Goal: Information Seeking & Learning: Learn about a topic

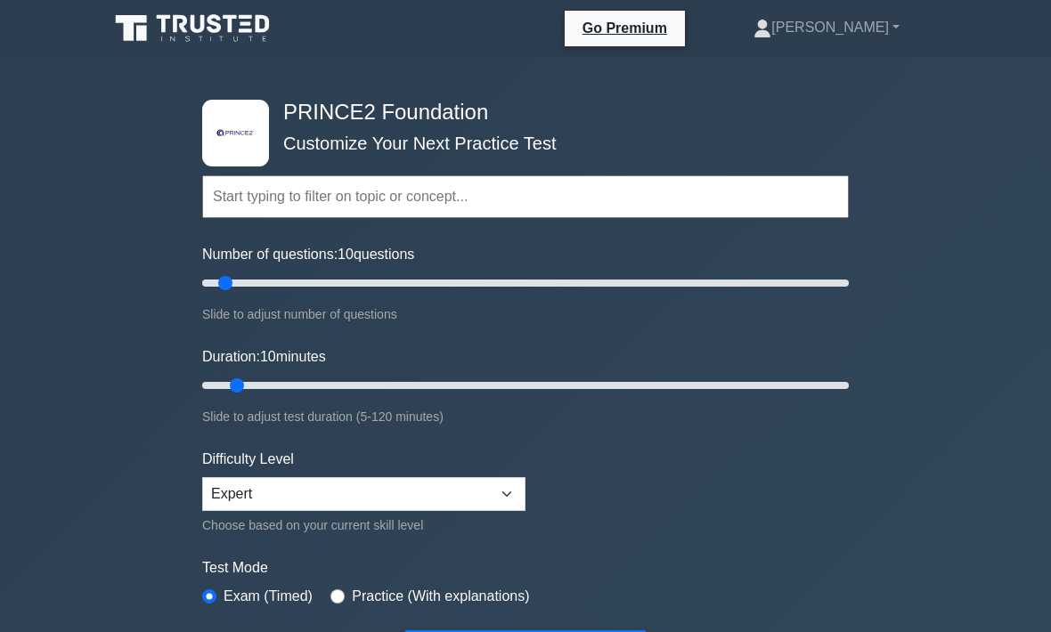
type input "20"
click at [265, 273] on input "Number of questions: 10 questions" at bounding box center [525, 283] width 647 height 21
click at [454, 175] on input "text" at bounding box center [525, 196] width 647 height 43
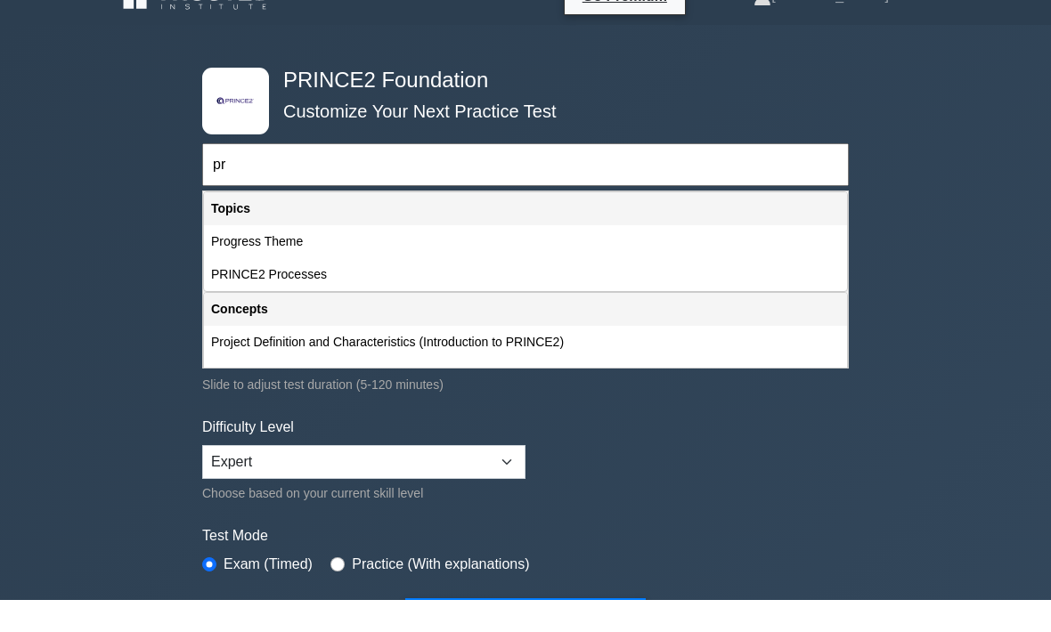
type input "p"
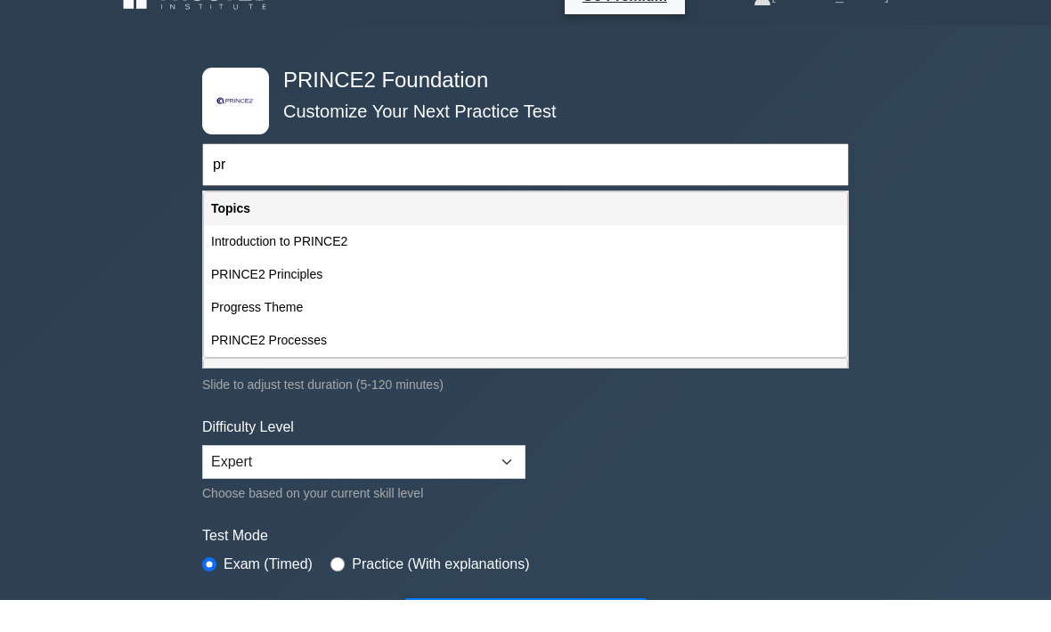
type input "pr"
click at [332, 290] on div "PRINCE2 Principles" at bounding box center [525, 306] width 643 height 33
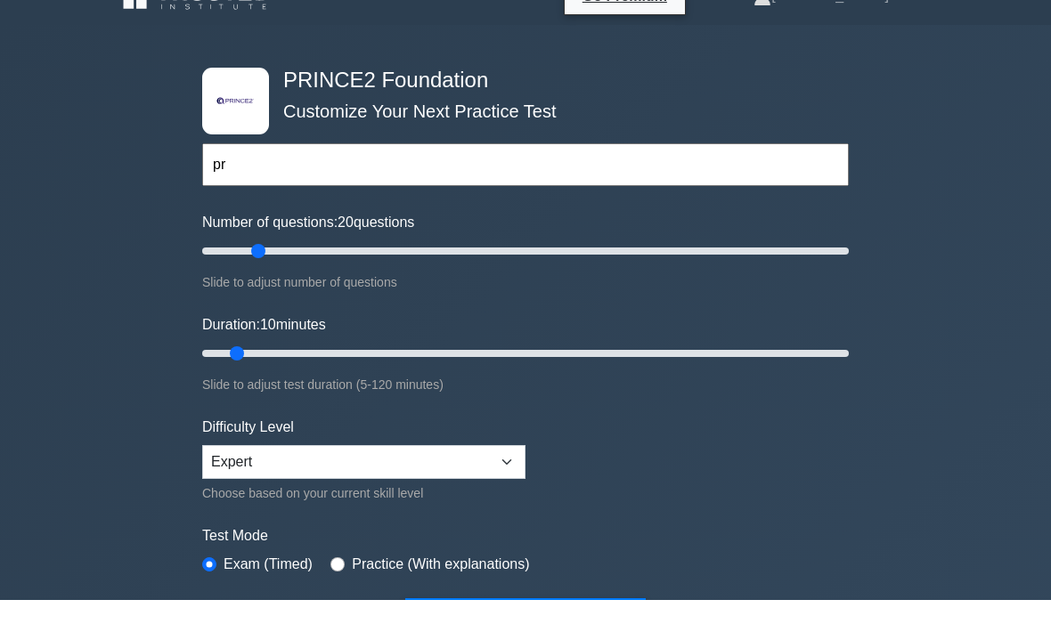
scroll to position [32, 0]
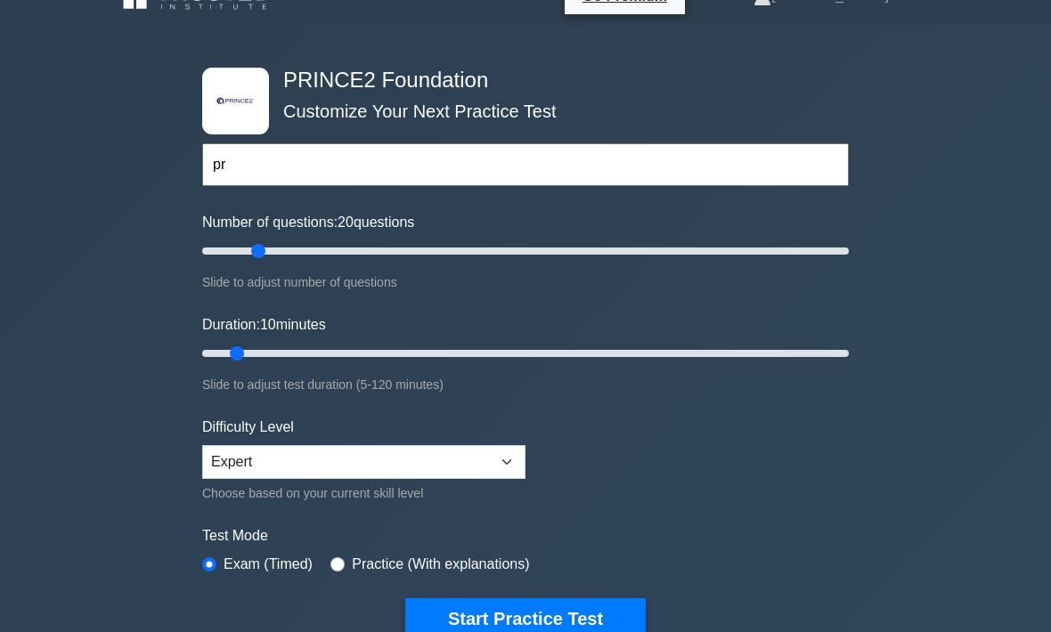
type input "15"
click at [248, 243] on input "Number of questions: 20 questions" at bounding box center [525, 251] width 647 height 21
click at [563, 600] on button "Start Practice Test" at bounding box center [525, 619] width 241 height 41
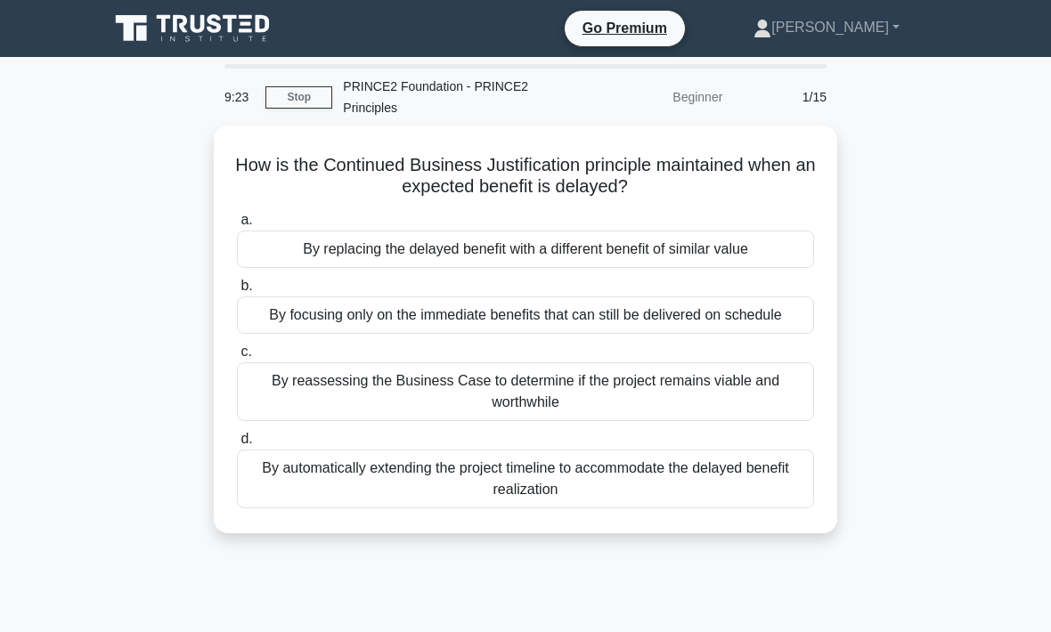
click at [569, 414] on div "By reassessing the Business Case to determine if the project remains viable and…" at bounding box center [525, 392] width 577 height 59
click at [237, 358] on input "c. By reassessing the Business Case to determine if the project remains viable …" at bounding box center [237, 353] width 0 height 12
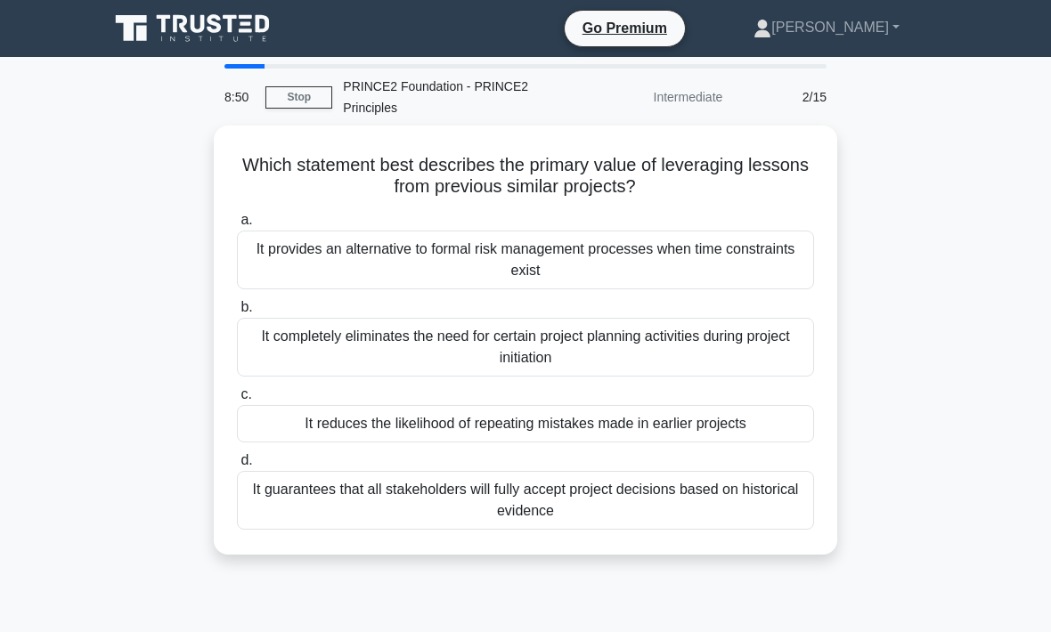
click at [586, 414] on div "It reduces the likelihood of repeating mistakes made in earlier projects" at bounding box center [525, 423] width 577 height 37
click at [237, 401] on input "c. It reduces the likelihood of repeating mistakes made in earlier projects" at bounding box center [237, 395] width 0 height 12
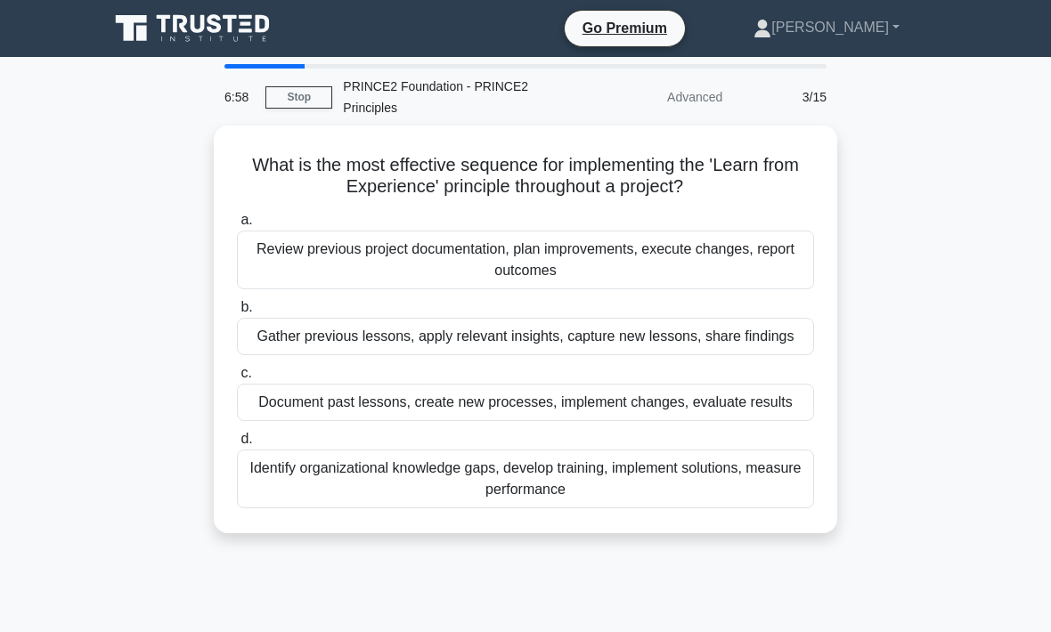
click at [551, 339] on div "Gather previous lessons, apply relevant insights, capture new lessons, share fi…" at bounding box center [525, 336] width 577 height 37
click at [237, 314] on input "b. Gather previous lessons, apply relevant insights, capture new lessons, share…" at bounding box center [237, 308] width 0 height 12
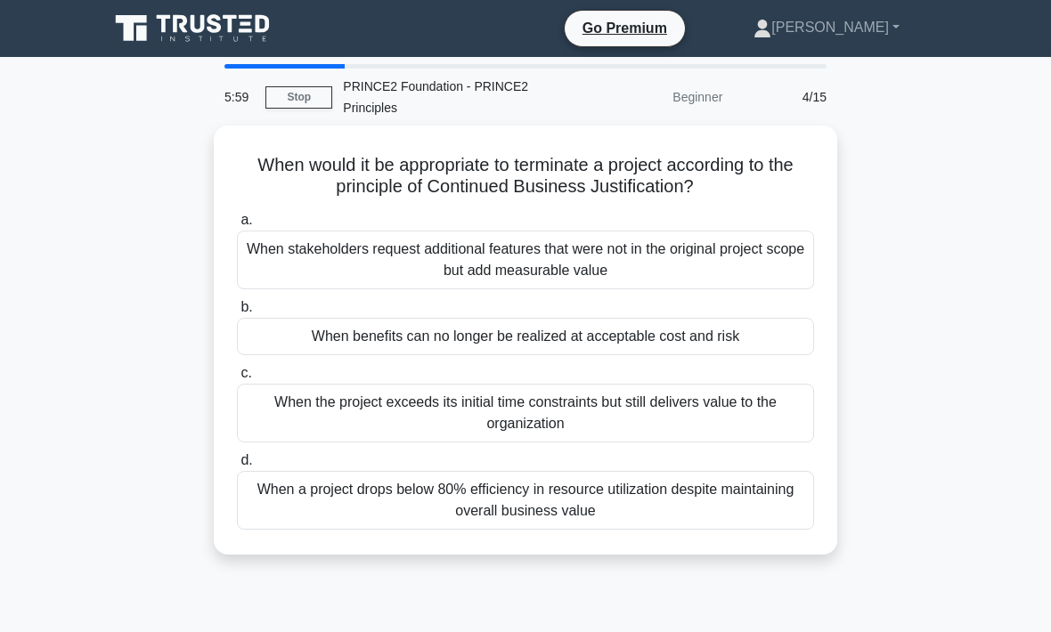
click at [655, 333] on div "When benefits can no longer be realized at acceptable cost and risk" at bounding box center [525, 336] width 577 height 37
click at [237, 314] on input "b. When benefits can no longer be realized at acceptable cost and risk" at bounding box center [237, 308] width 0 height 12
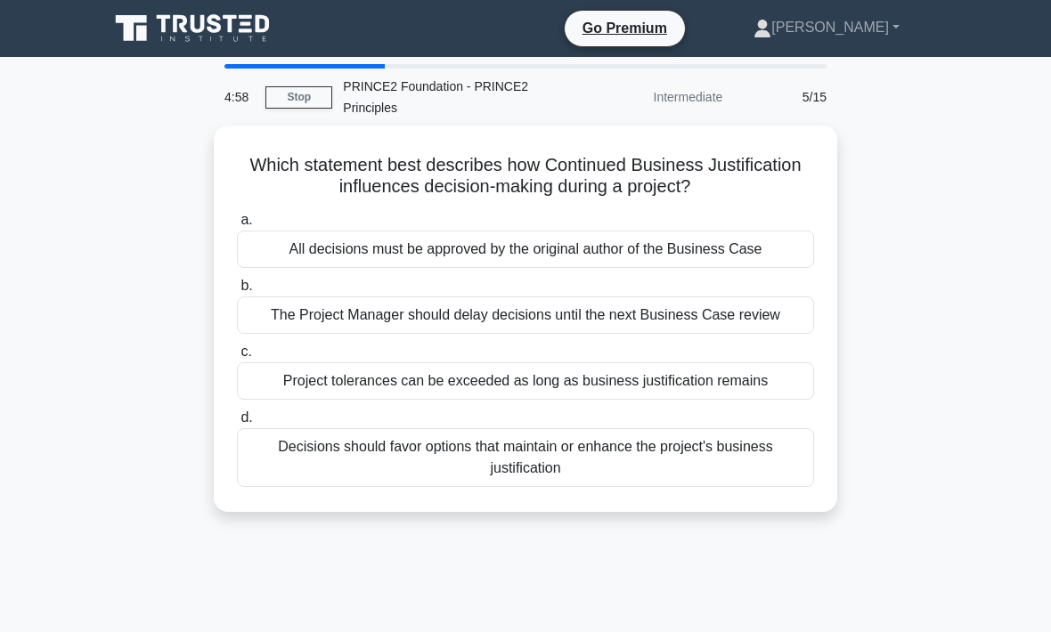
click at [727, 396] on div "Project tolerances can be exceeded as long as business justification remains" at bounding box center [525, 381] width 577 height 37
click at [237, 358] on input "c. Project tolerances can be exceeded as long as business justification remains" at bounding box center [237, 353] width 0 height 12
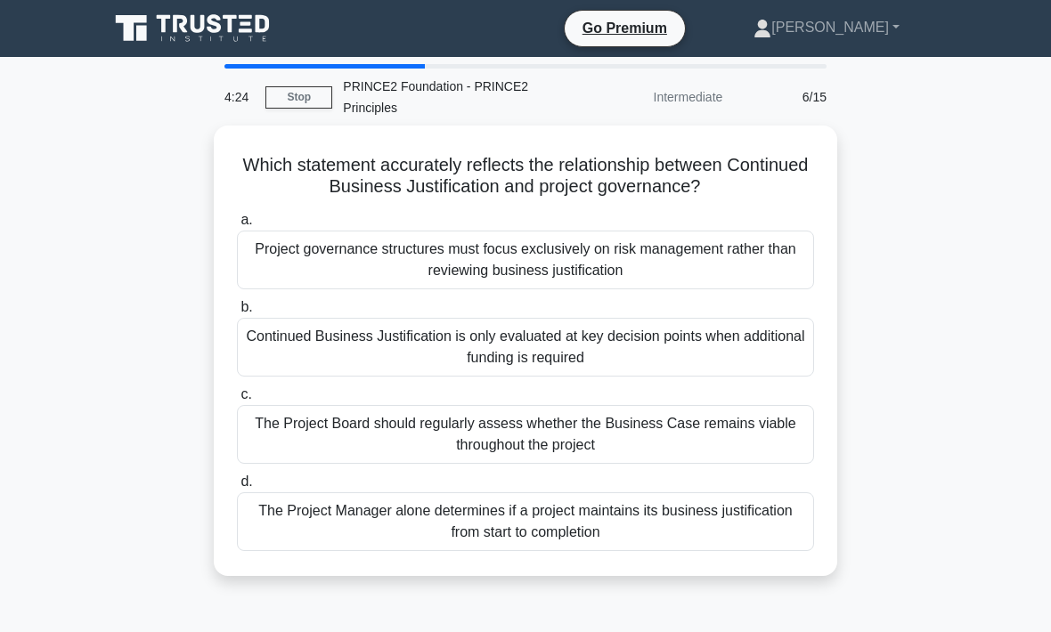
click at [671, 249] on div "Project governance structures must focus exclusively on risk management rather …" at bounding box center [525, 260] width 577 height 59
click at [237, 226] on input "a. Project governance structures must focus exclusively on risk management rath…" at bounding box center [237, 221] width 0 height 12
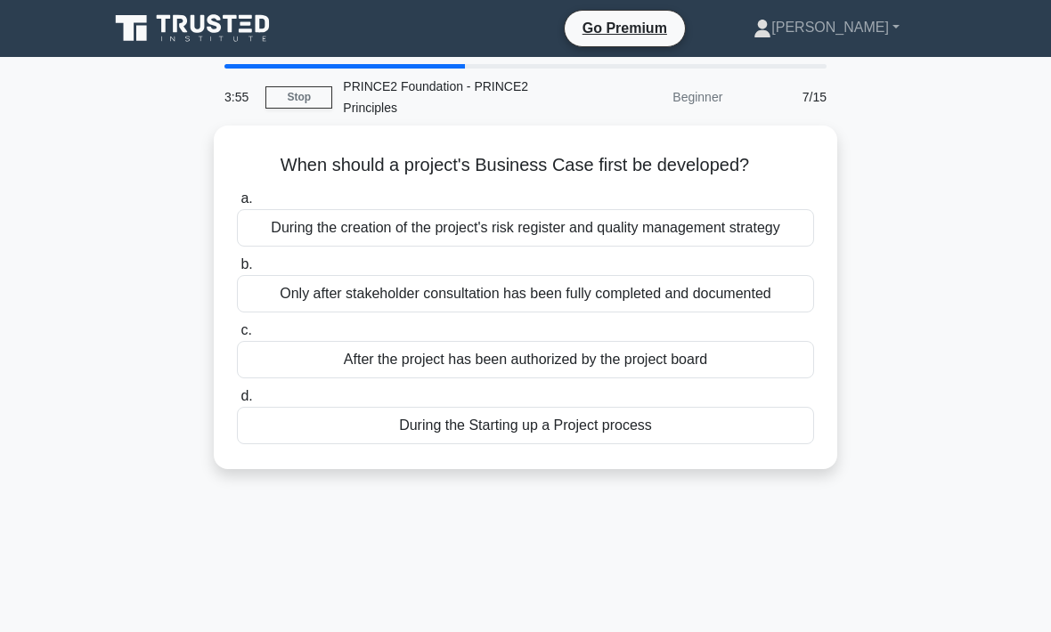
click at [707, 369] on div "After the project has been authorized by the project board" at bounding box center [525, 359] width 577 height 37
click at [237, 337] on input "c. After the project has been authorized by the project board" at bounding box center [237, 331] width 0 height 12
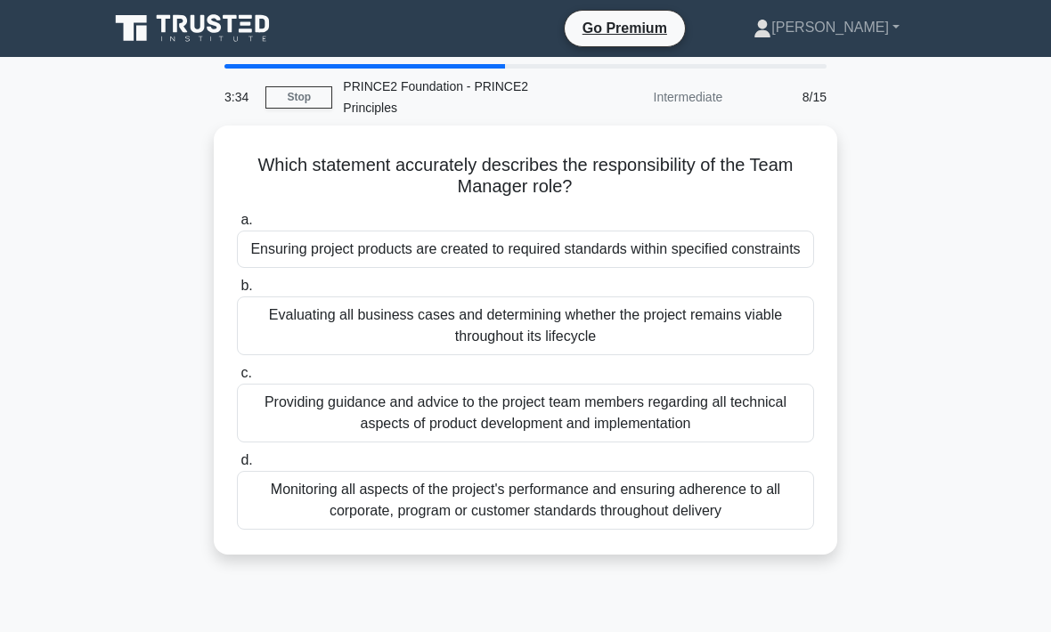
click at [738, 514] on div "Monitoring all aspects of the project's performance and ensuring adherence to a…" at bounding box center [525, 500] width 577 height 59
click at [237, 467] on input "d. Monitoring all aspects of the project's performance and ensuring adherence t…" at bounding box center [237, 461] width 0 height 12
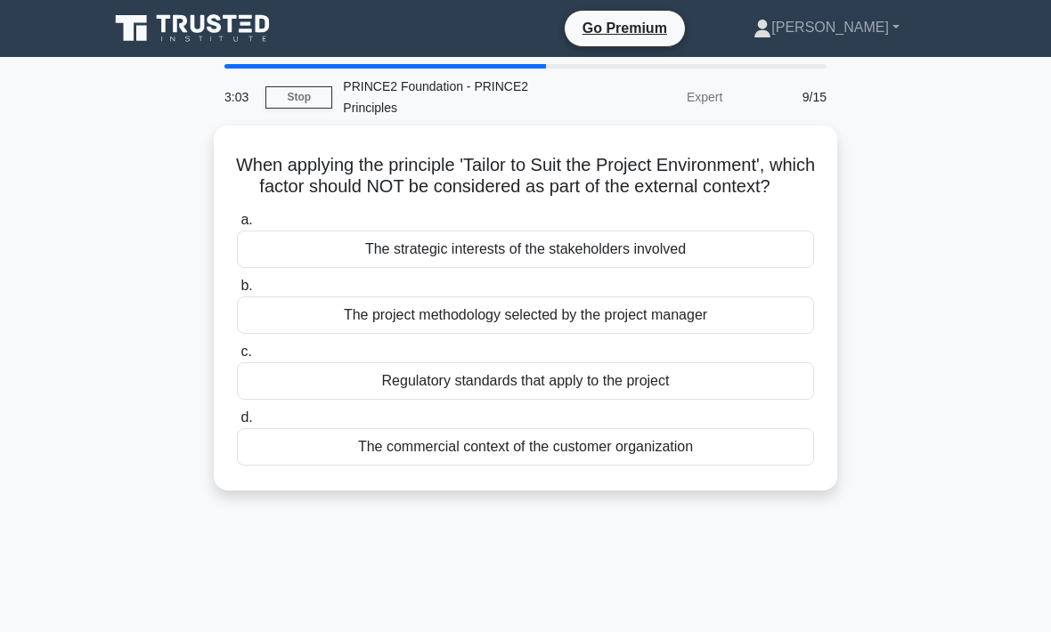
click at [697, 466] on div "The commercial context of the customer organization" at bounding box center [525, 446] width 577 height 37
click at [237, 424] on input "d. The commercial context of the customer organization" at bounding box center [237, 418] width 0 height 12
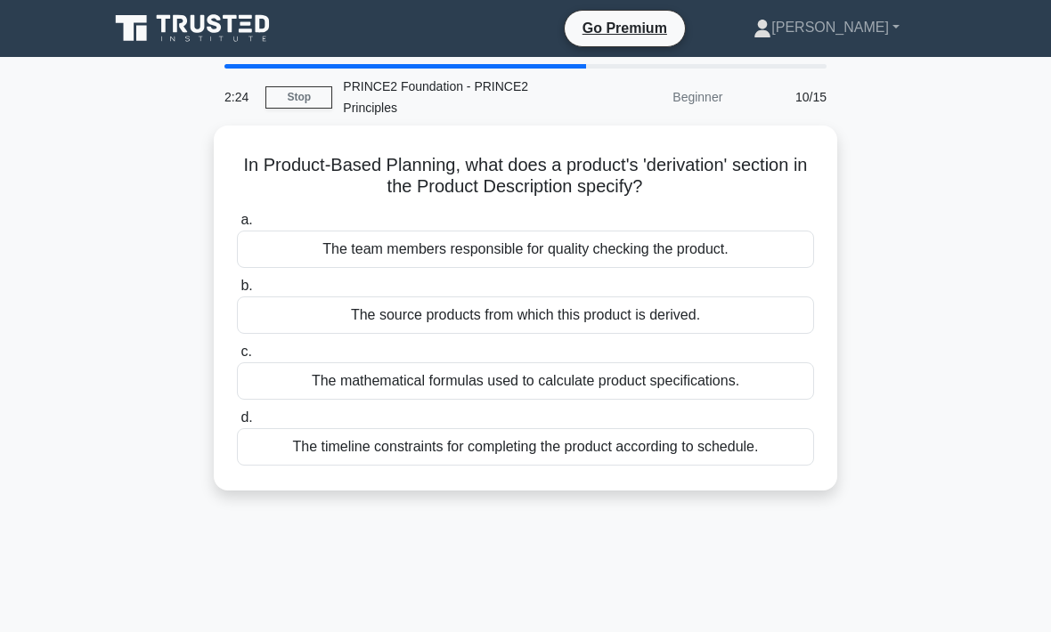
click at [726, 445] on div "The timeline constraints for completing the product according to schedule." at bounding box center [525, 446] width 577 height 37
click at [237, 424] on input "d. The timeline constraints for completing the product according to schedule." at bounding box center [237, 418] width 0 height 12
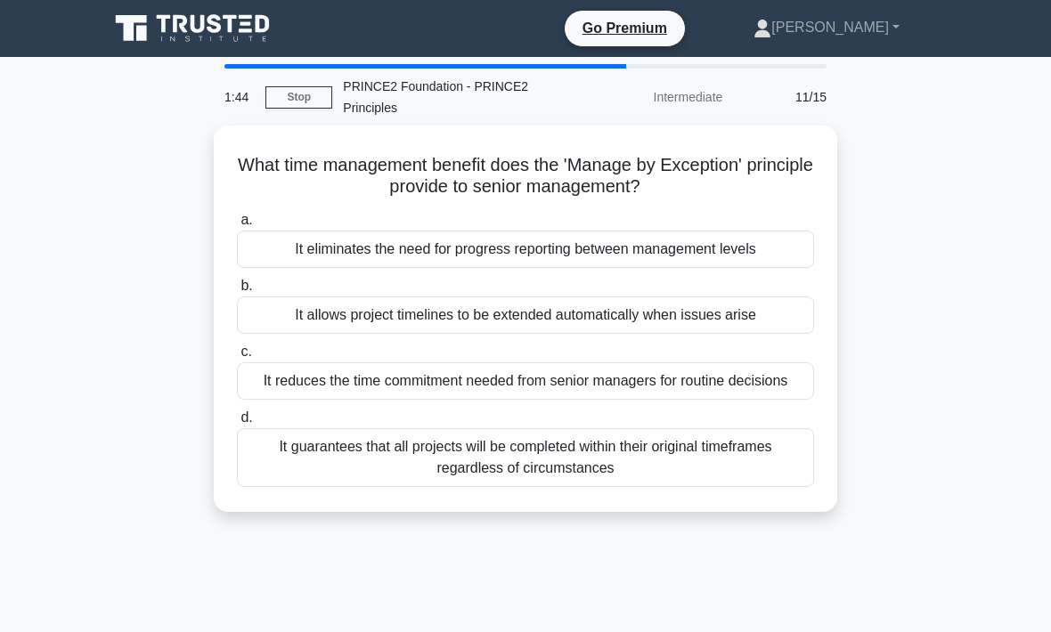
click at [740, 310] on div "It allows project timelines to be extended automatically when issues arise" at bounding box center [525, 315] width 577 height 37
click at [237, 292] on input "b. It allows project timelines to be extended automatically when issues arise" at bounding box center [237, 287] width 0 height 12
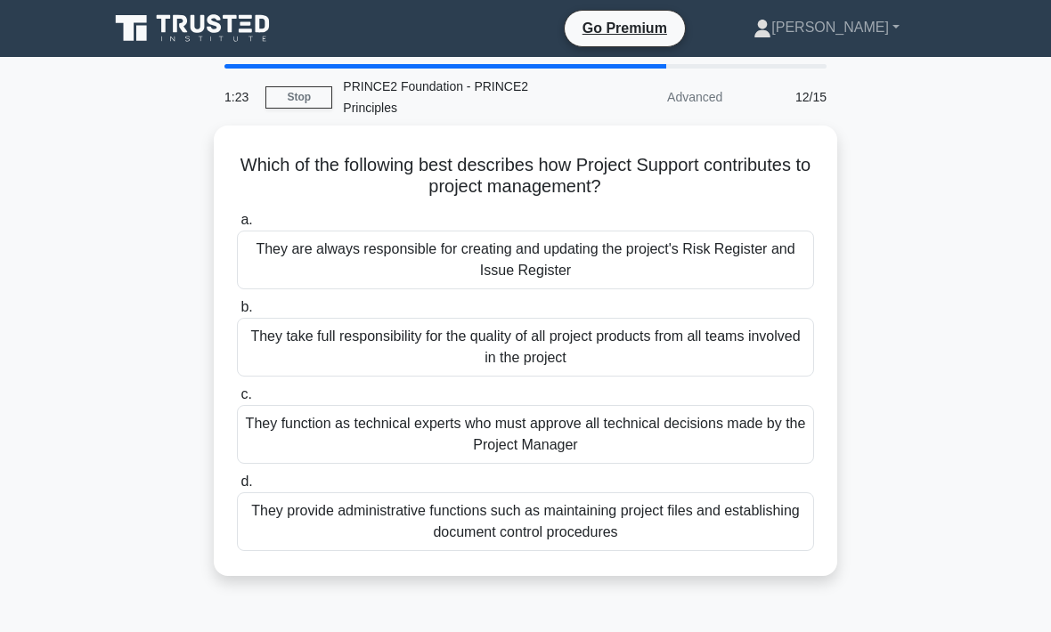
click at [687, 511] on div "They provide administrative functions such as maintaining project files and est…" at bounding box center [525, 522] width 577 height 59
click at [237, 488] on input "d. They provide administrative functions such as maintaining project files and …" at bounding box center [237, 483] width 0 height 12
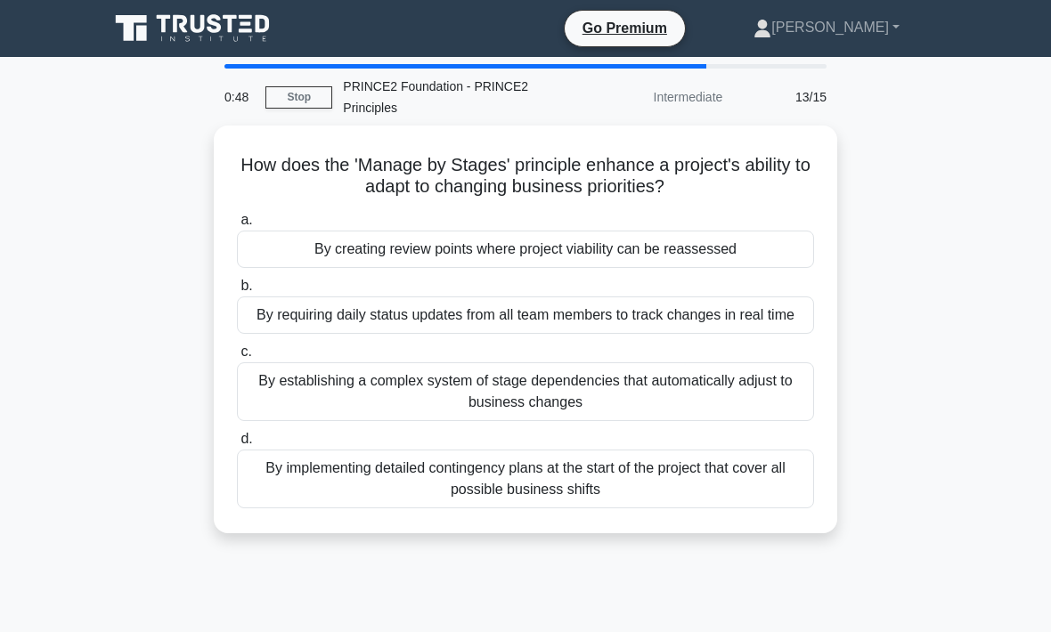
click at [692, 231] on div "By creating review points where project viability can be reassessed" at bounding box center [525, 249] width 577 height 37
click at [237, 226] on input "a. By creating review points where project viability can be reassessed" at bounding box center [237, 221] width 0 height 12
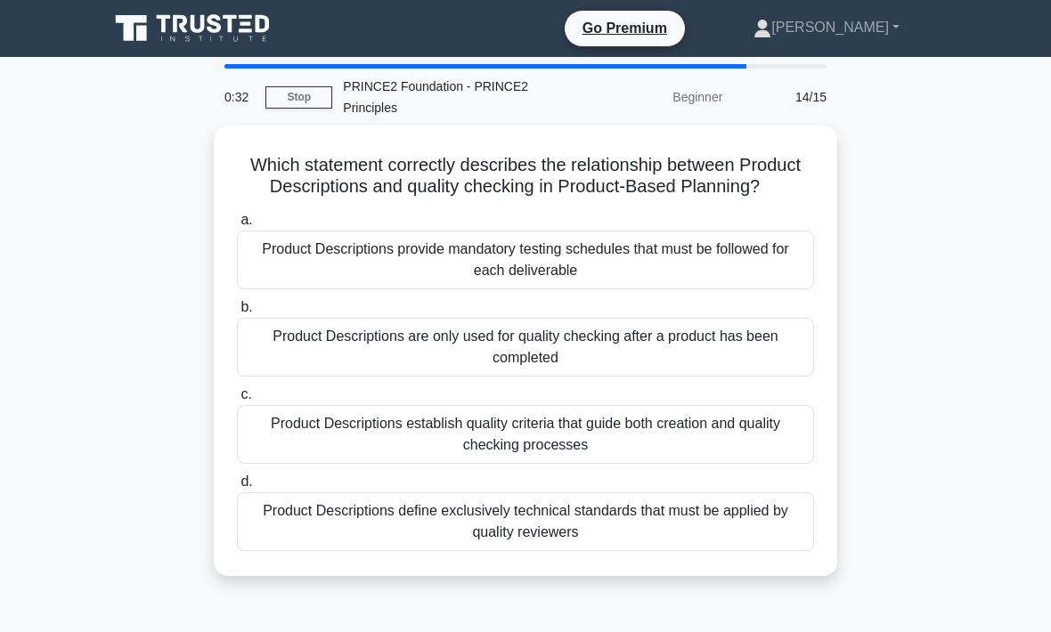
click at [654, 457] on div "Product Descriptions establish quality criteria that guide both creation and qu…" at bounding box center [525, 434] width 577 height 59
click at [237, 401] on input "c. Product Descriptions establish quality criteria that guide both creation and…" at bounding box center [237, 395] width 0 height 12
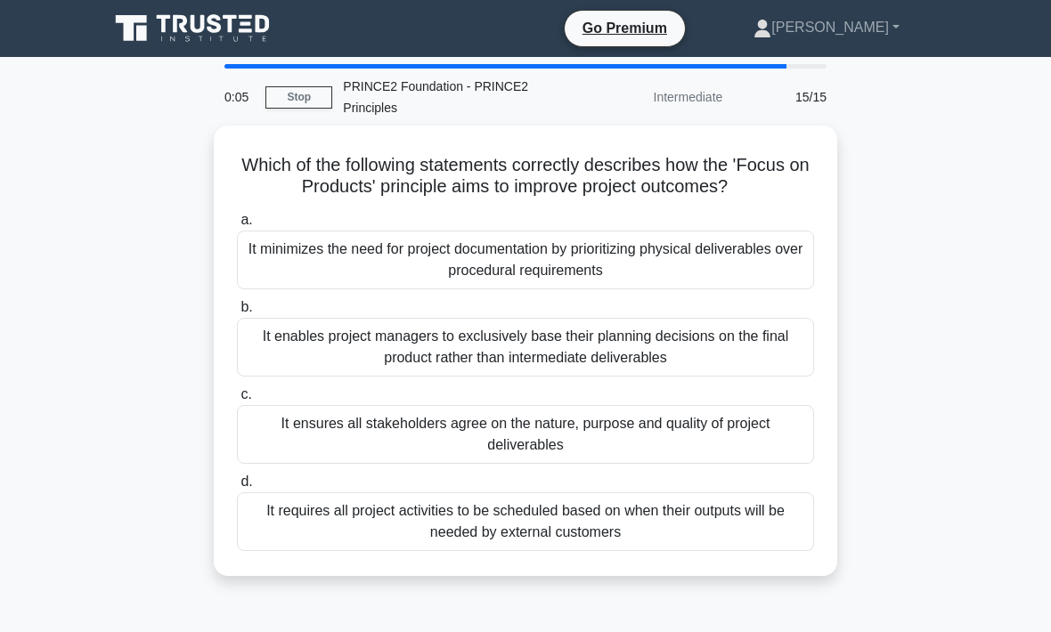
click at [641, 453] on div "It ensures all stakeholders agree on the nature, purpose and quality of project…" at bounding box center [525, 434] width 577 height 59
click at [237, 401] on input "c. It ensures all stakeholders agree on the nature, purpose and quality of proj…" at bounding box center [237, 395] width 0 height 12
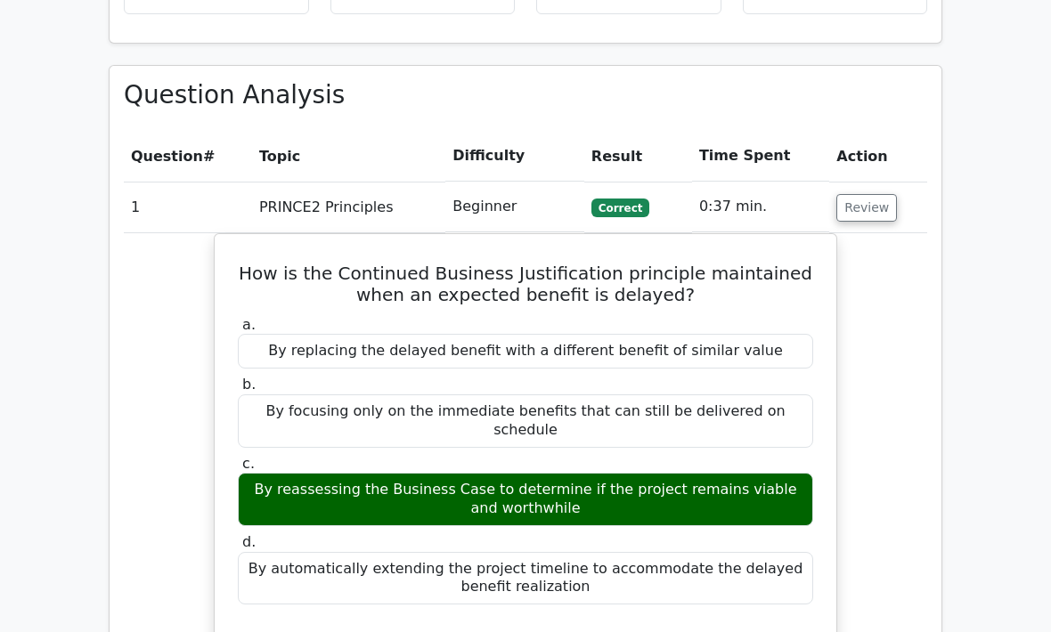
scroll to position [1223, 0]
click at [884, 194] on button "Review" at bounding box center [866, 208] width 61 height 28
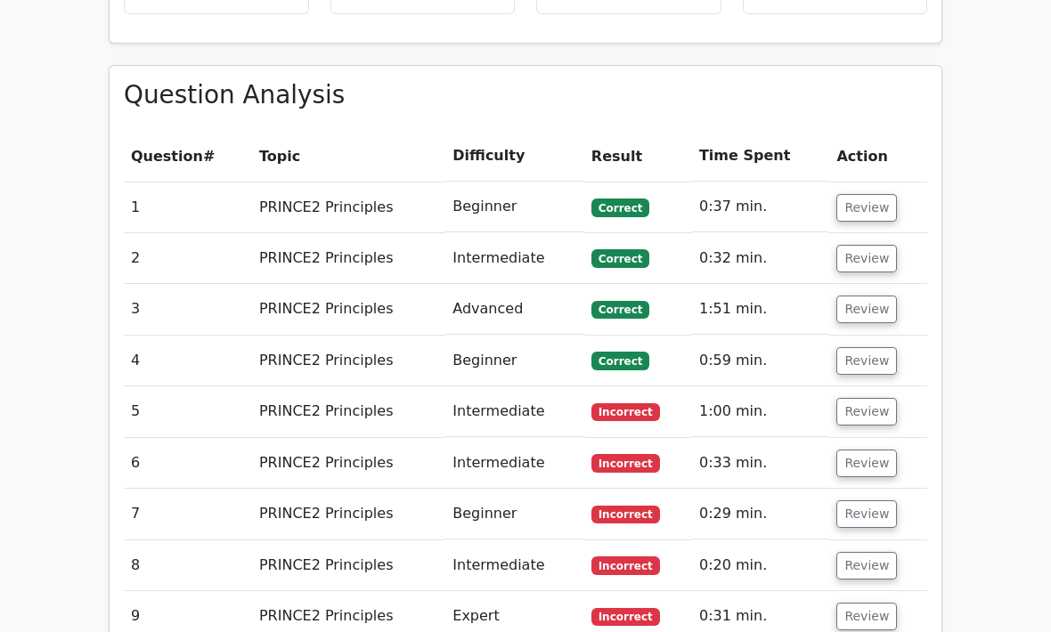
click at [878, 398] on button "Review" at bounding box center [866, 412] width 61 height 28
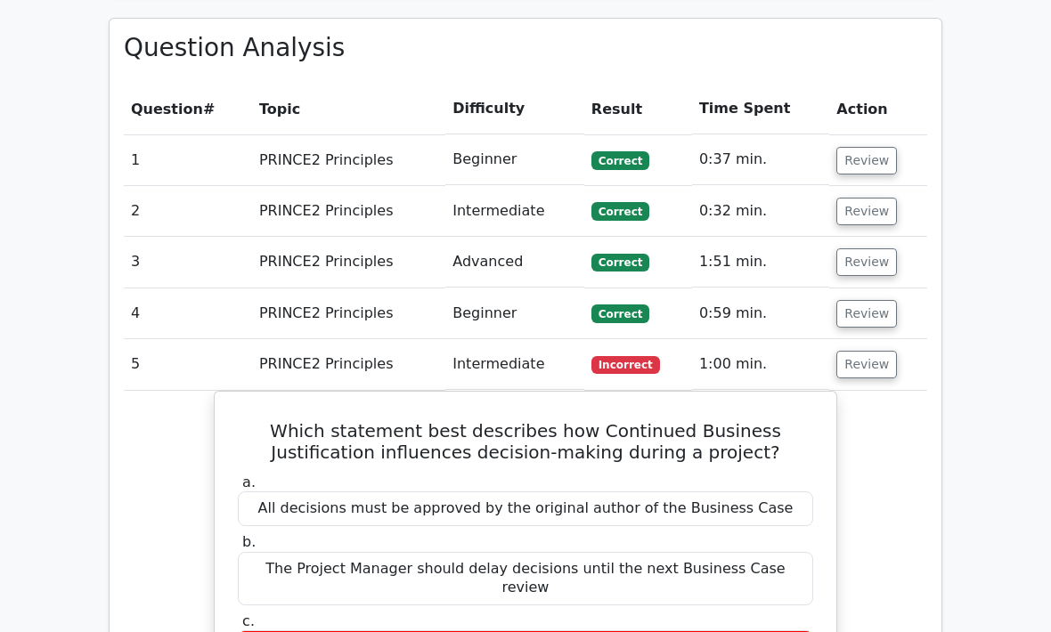
scroll to position [1270, 0]
click at [869, 351] on button "Review" at bounding box center [866, 365] width 61 height 28
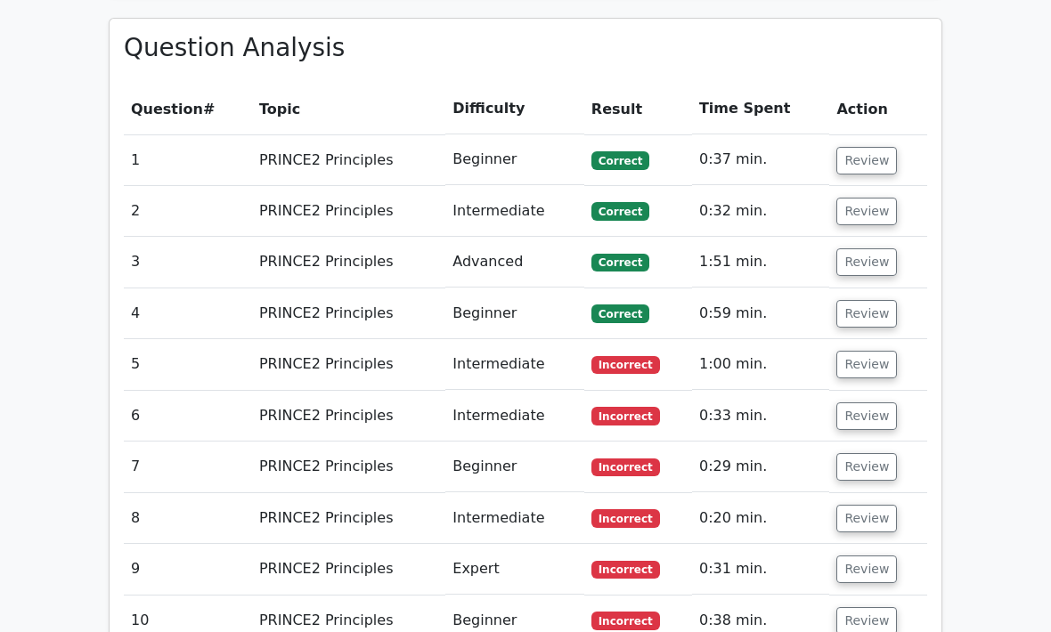
click at [877, 403] on button "Review" at bounding box center [866, 417] width 61 height 28
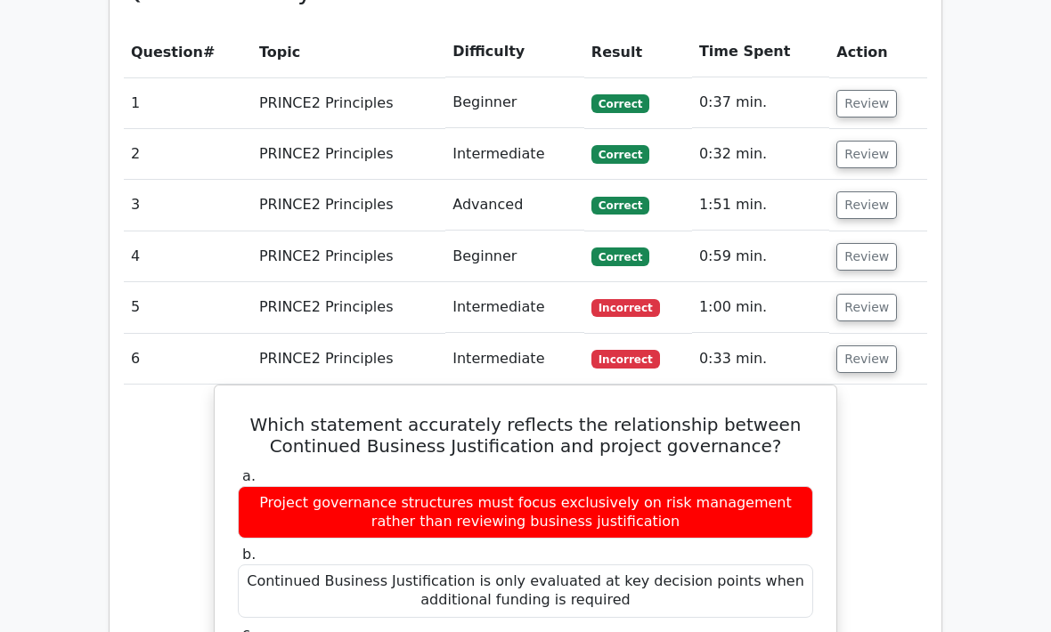
scroll to position [1327, 0]
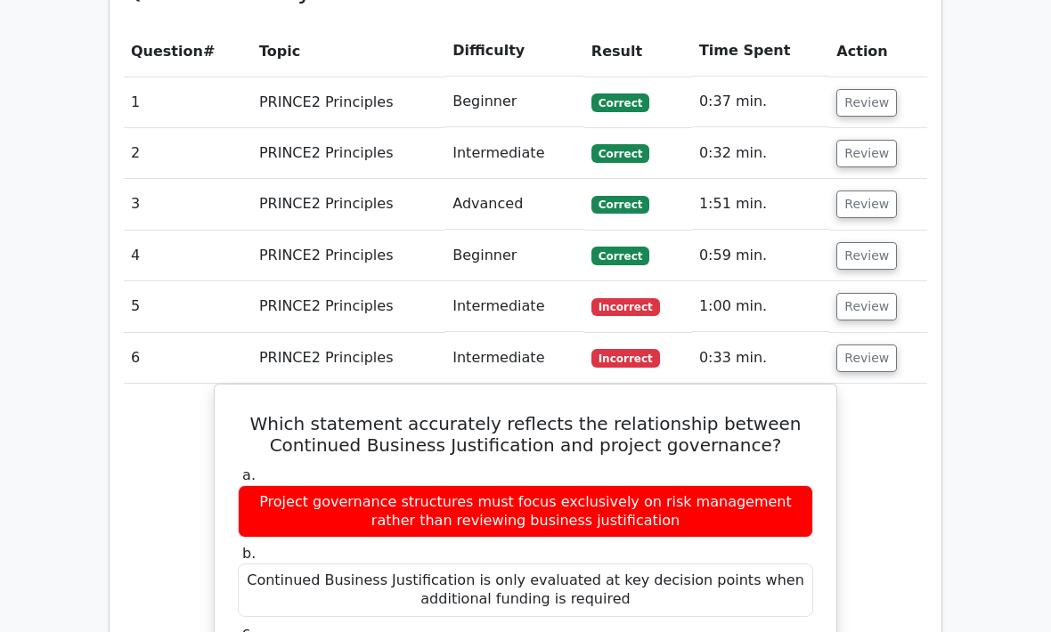
click at [869, 346] on button "Review" at bounding box center [866, 360] width 61 height 28
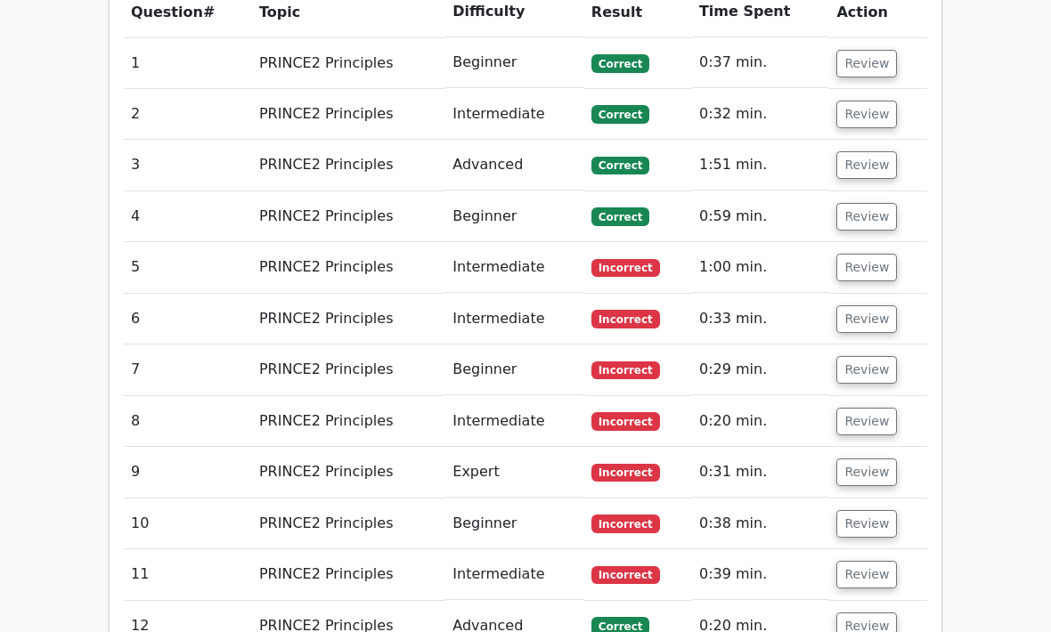
scroll to position [1367, 0]
click at [884, 561] on button "Review" at bounding box center [866, 575] width 61 height 28
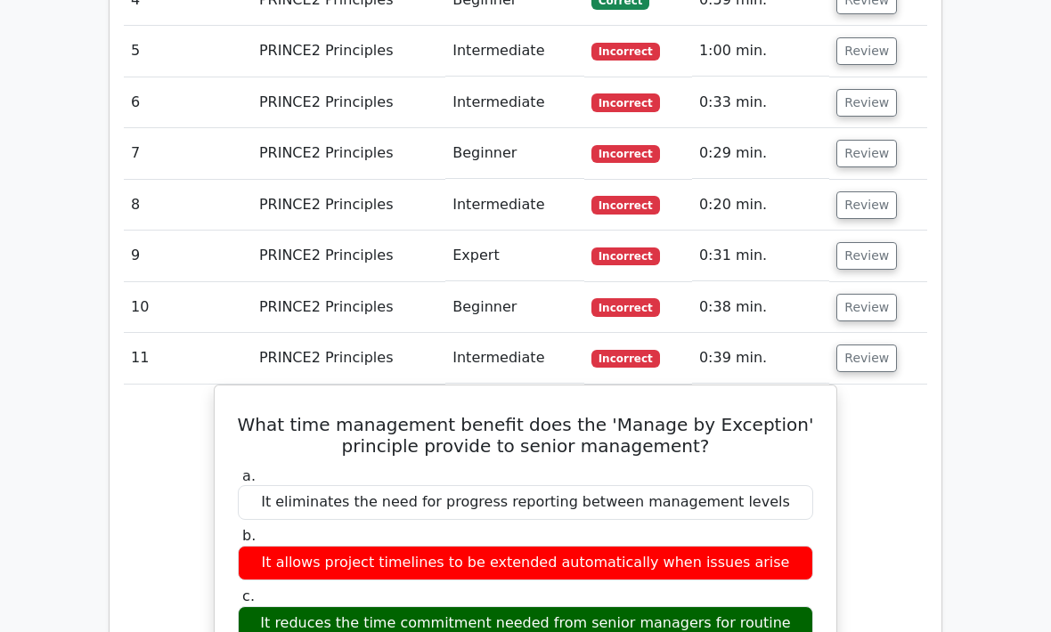
scroll to position [1584, 0]
click at [877, 345] on button "Review" at bounding box center [866, 359] width 61 height 28
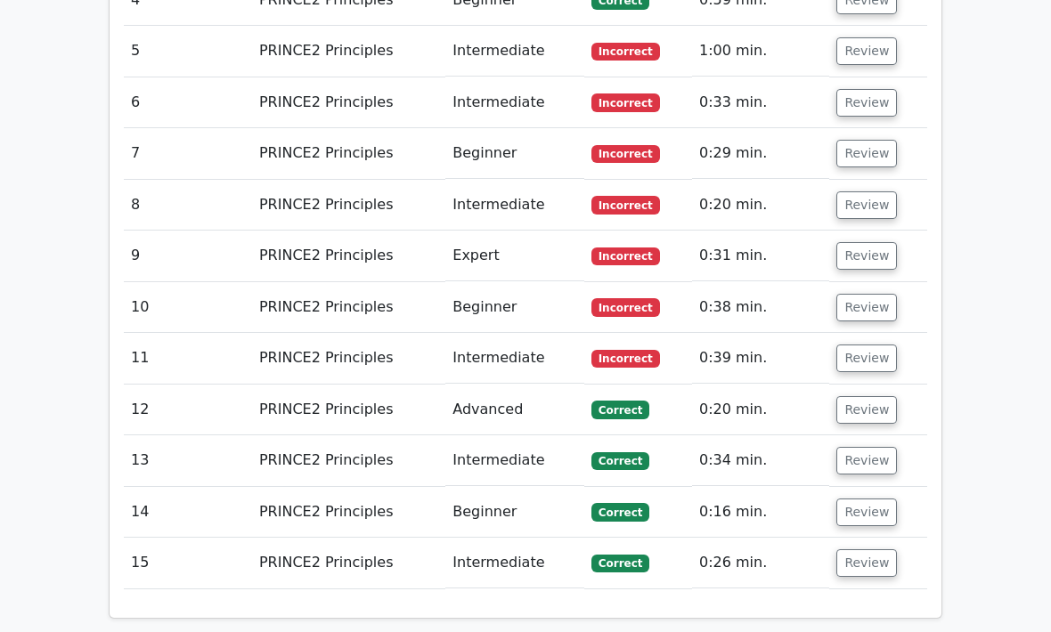
click at [882, 294] on button "Review" at bounding box center [866, 308] width 61 height 28
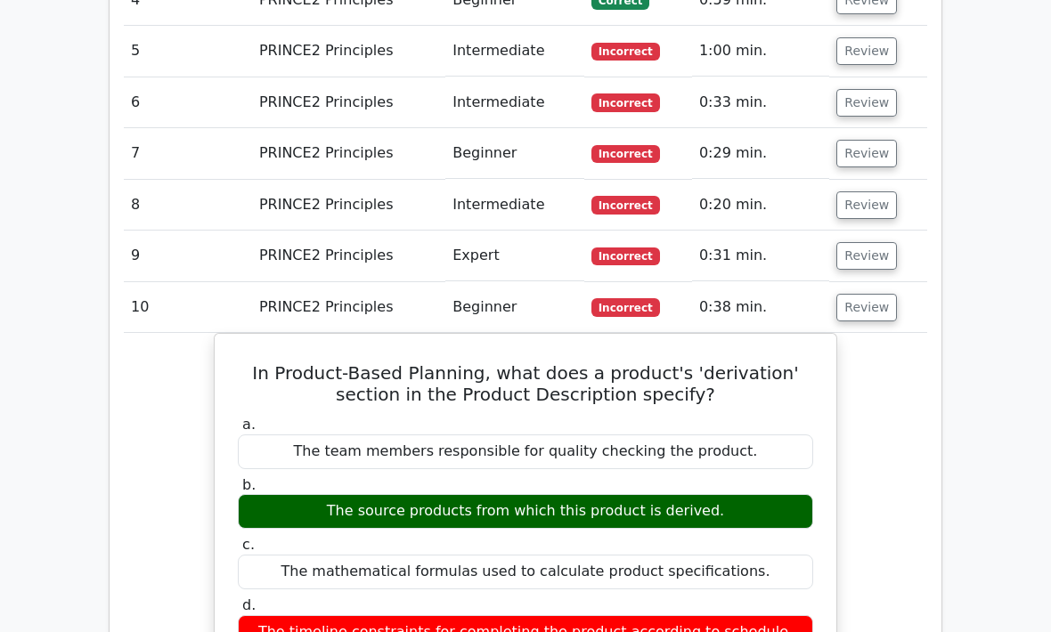
click at [881, 294] on button "Review" at bounding box center [866, 308] width 61 height 28
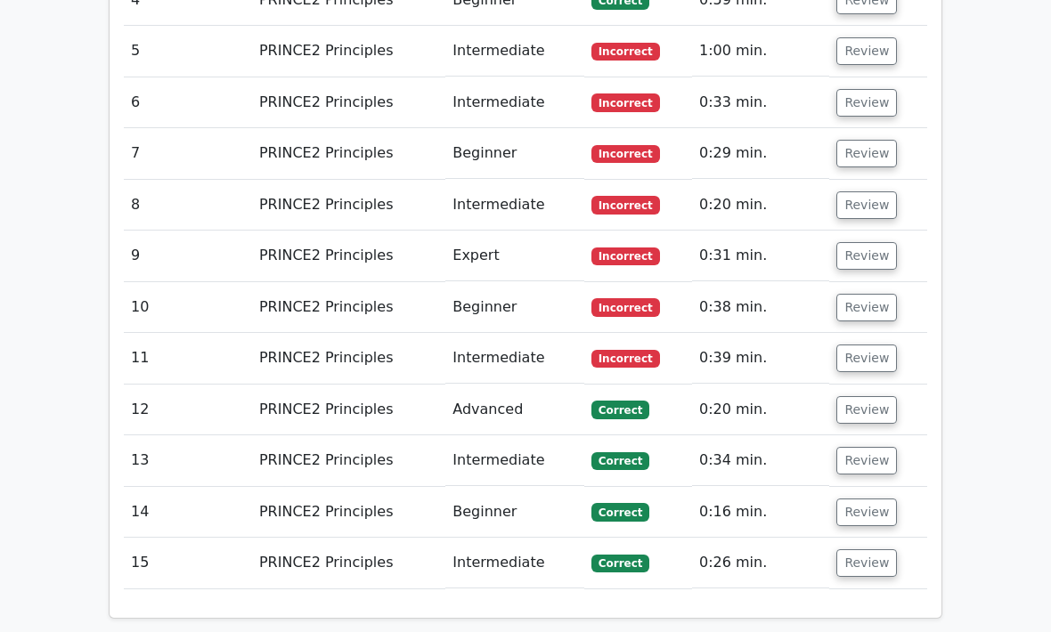
click at [880, 242] on button "Review" at bounding box center [866, 256] width 61 height 28
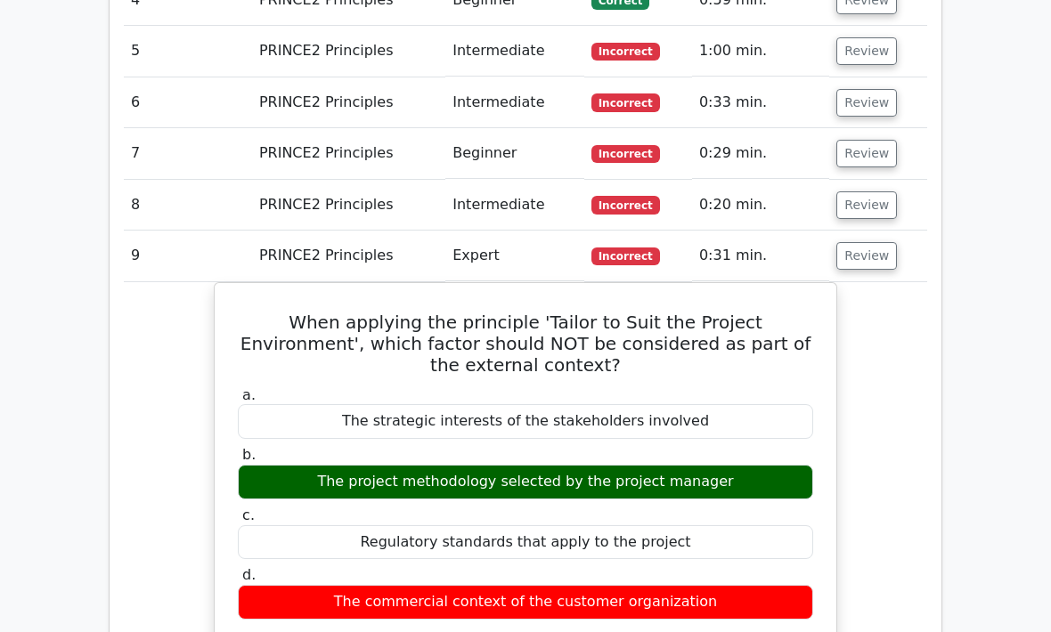
click at [877, 242] on button "Review" at bounding box center [866, 256] width 61 height 28
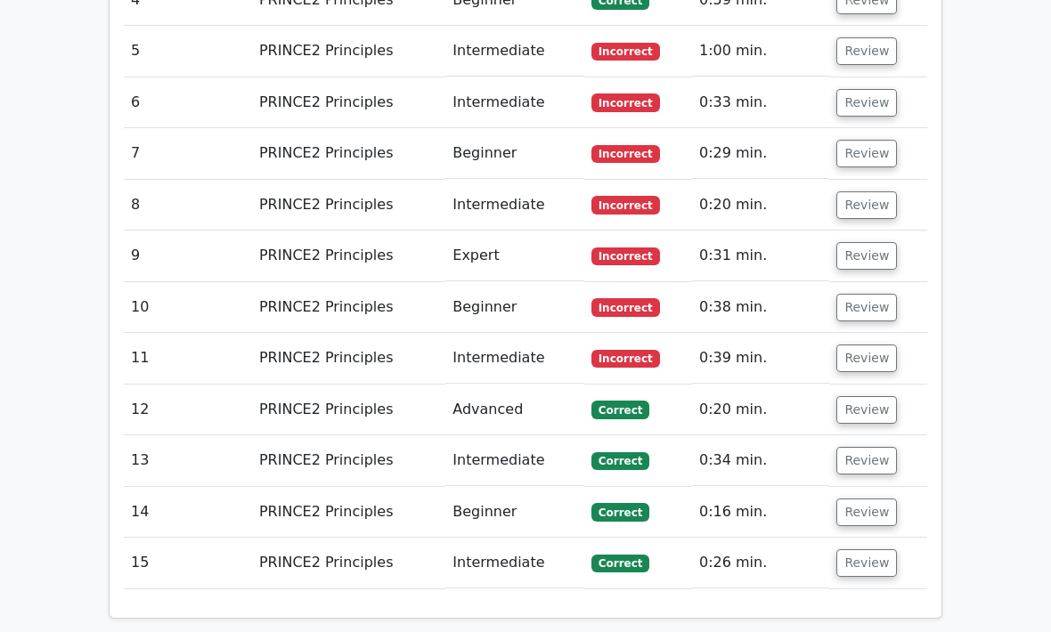
click at [884, 192] on button "Review" at bounding box center [866, 206] width 61 height 28
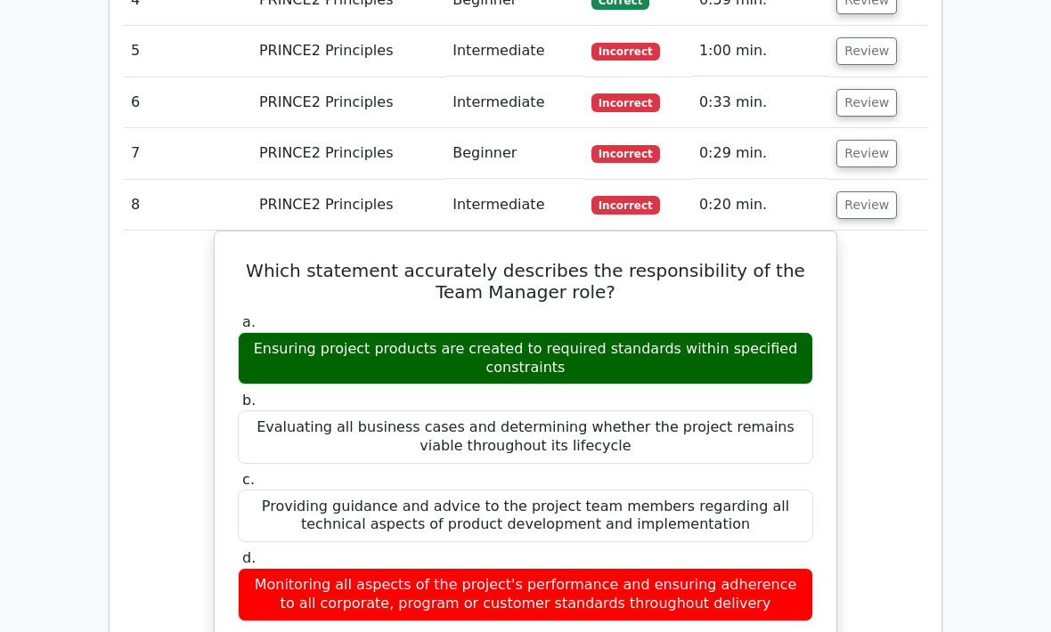
click at [876, 192] on button "Review" at bounding box center [866, 206] width 61 height 28
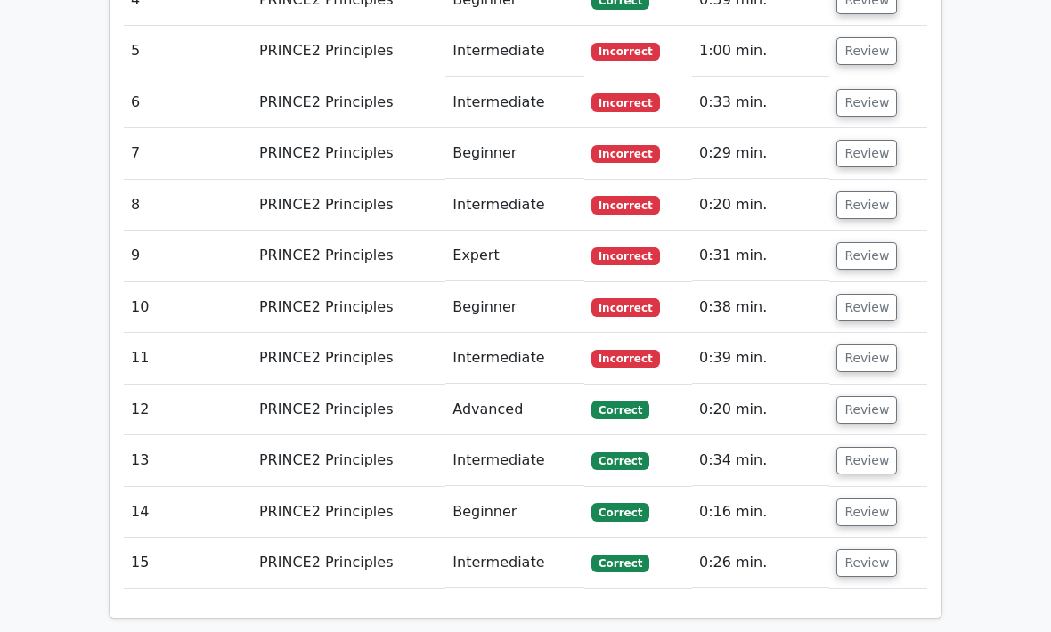
click at [877, 140] on button "Review" at bounding box center [866, 154] width 61 height 28
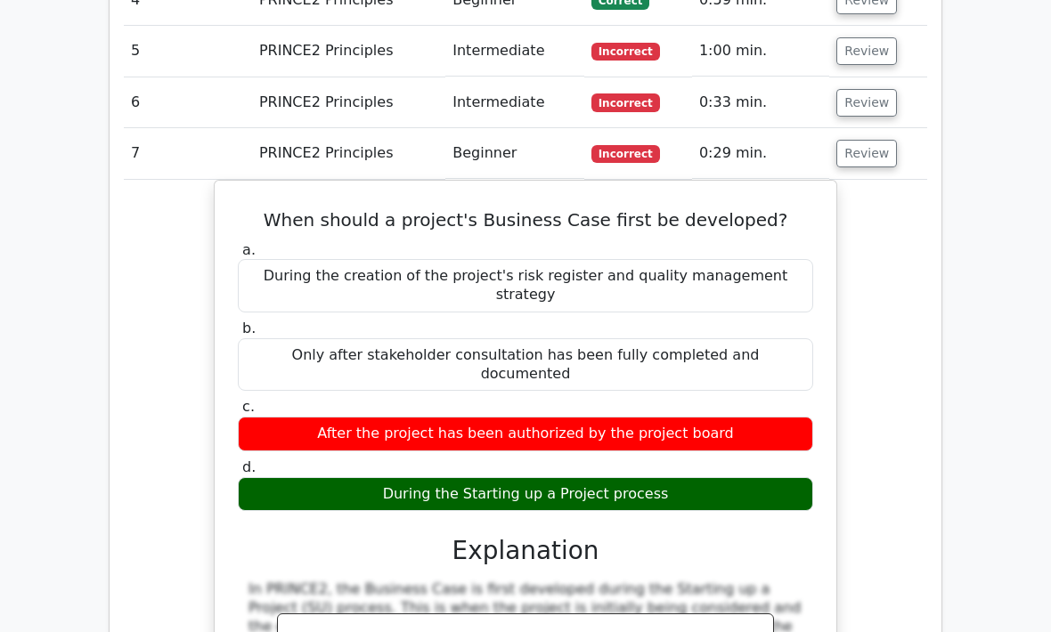
click at [877, 140] on button "Review" at bounding box center [866, 154] width 61 height 28
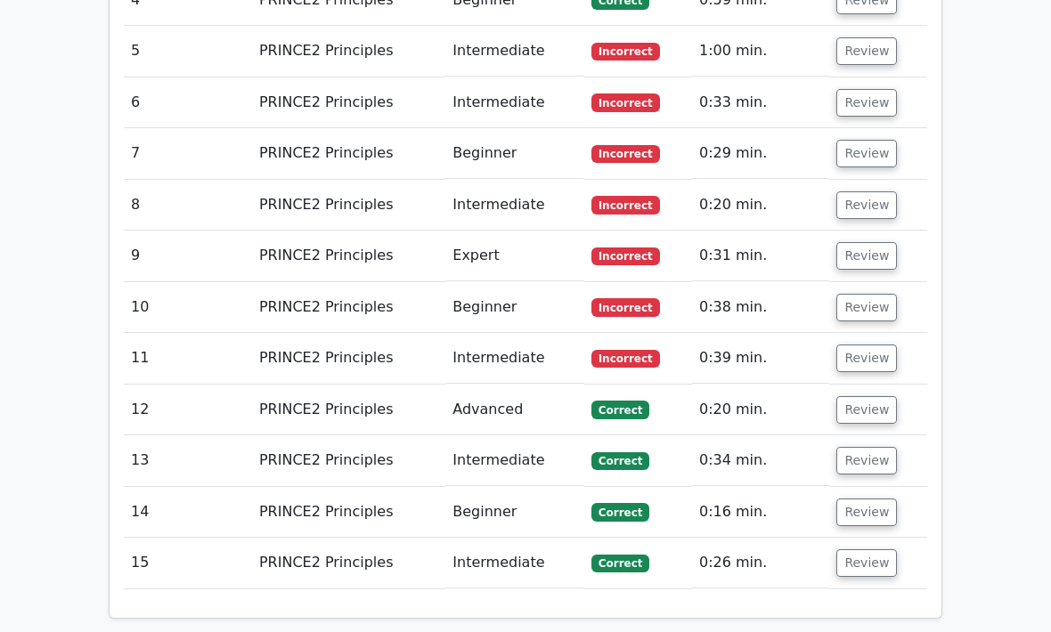
click at [875, 89] on button "Review" at bounding box center [866, 103] width 61 height 28
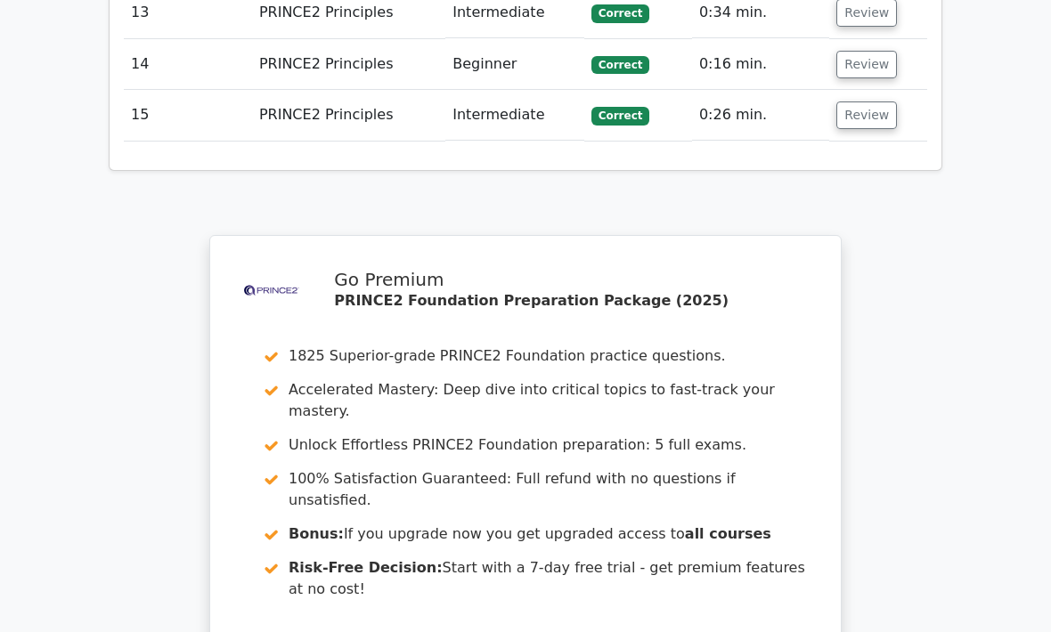
scroll to position [3301, 0]
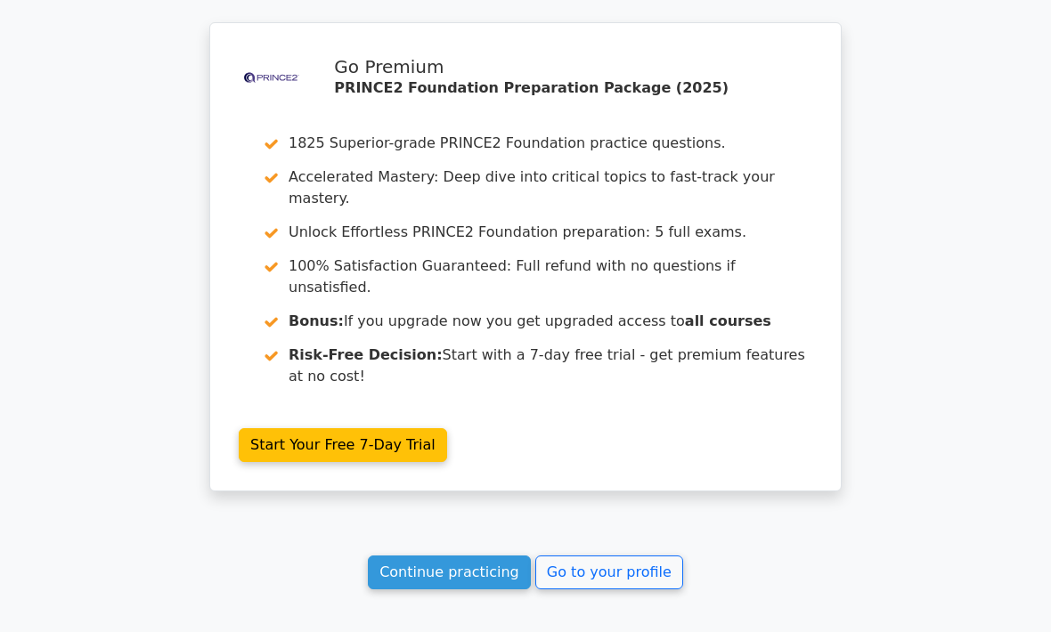
click at [471, 557] on link "Continue practicing" at bounding box center [449, 574] width 163 height 34
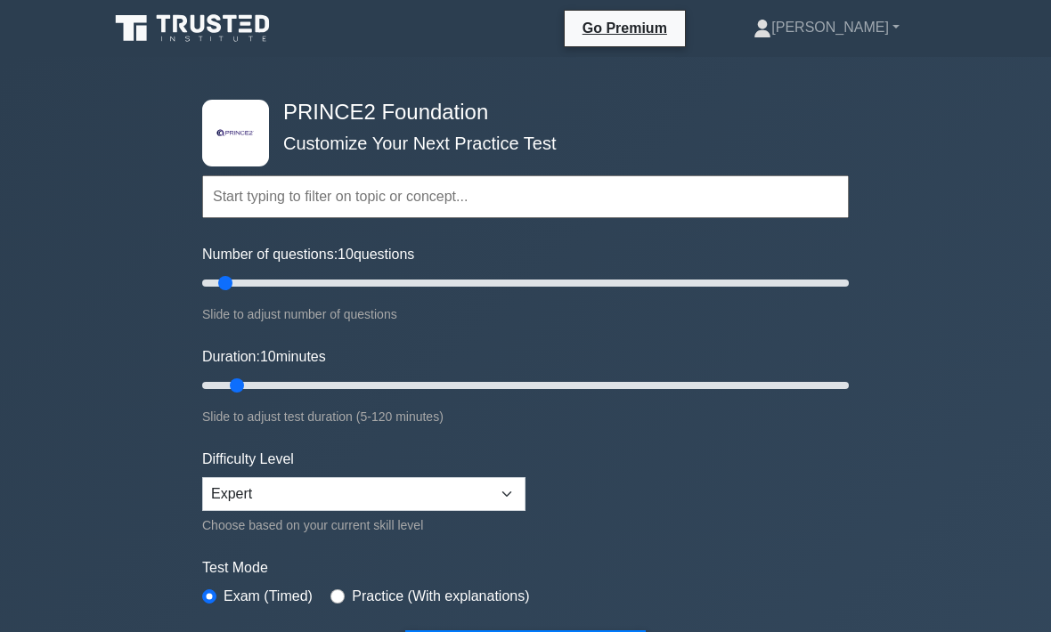
click at [235, 184] on input "text" at bounding box center [525, 196] width 647 height 43
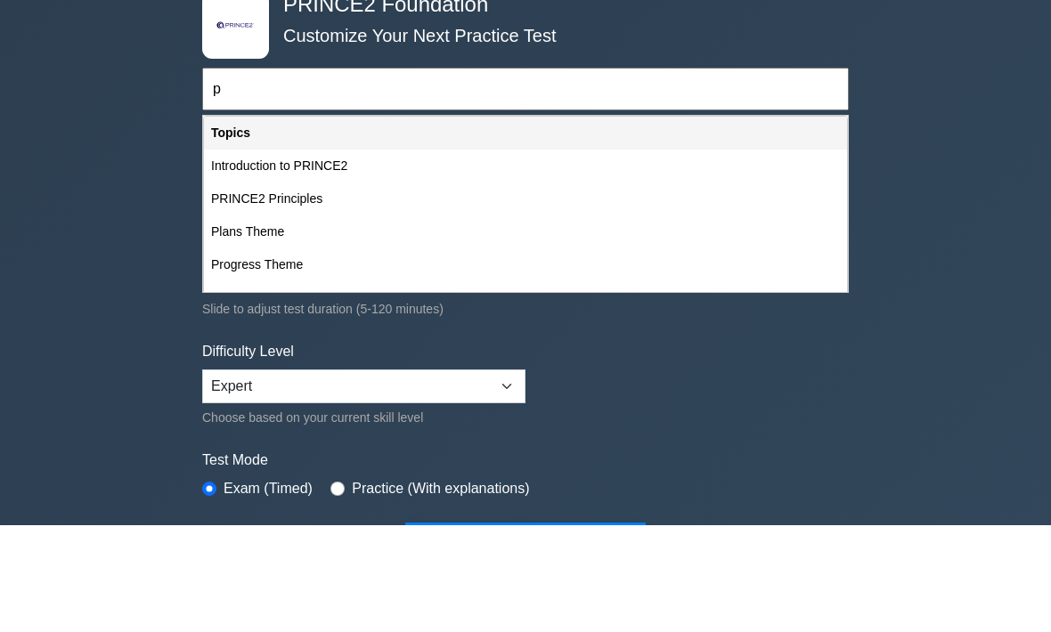
click at [268, 323] on div "Plans Theme" at bounding box center [525, 339] width 643 height 33
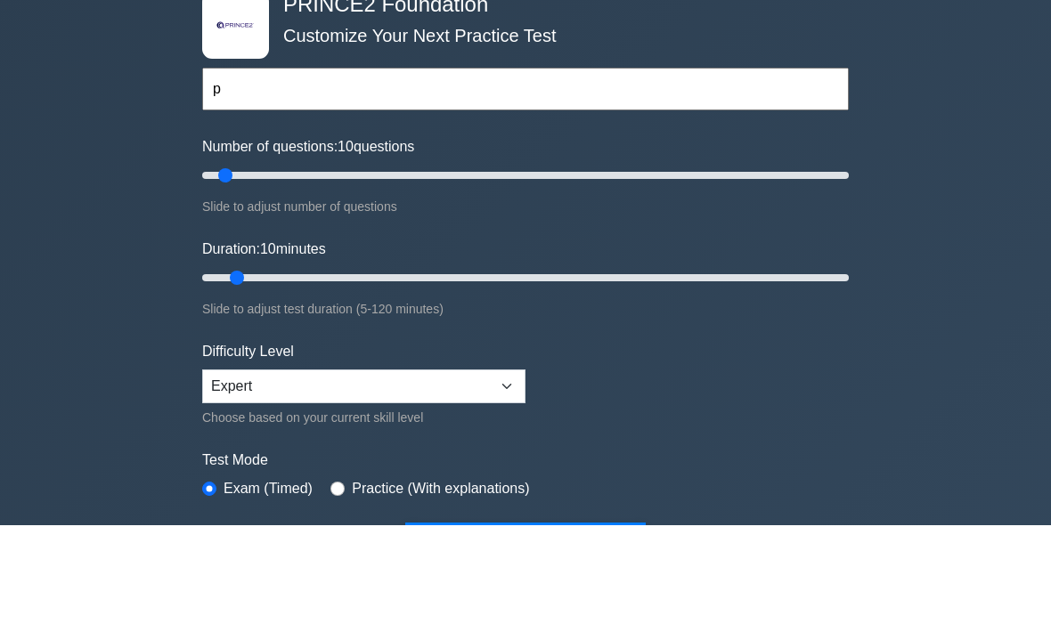
type input "Plans Theme"
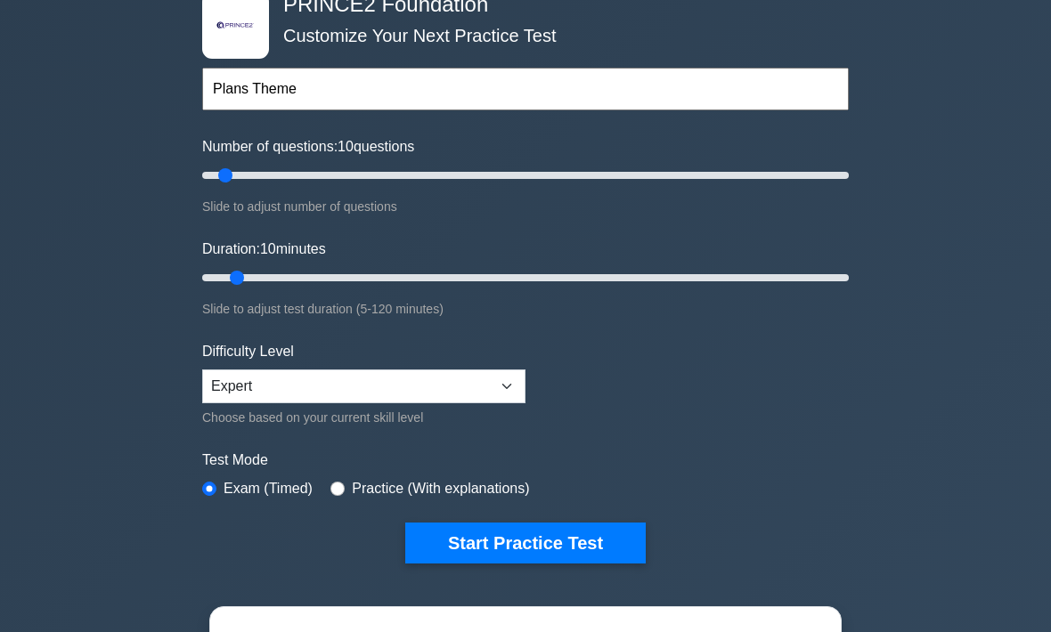
click at [571, 544] on button "Start Practice Test" at bounding box center [525, 544] width 241 height 41
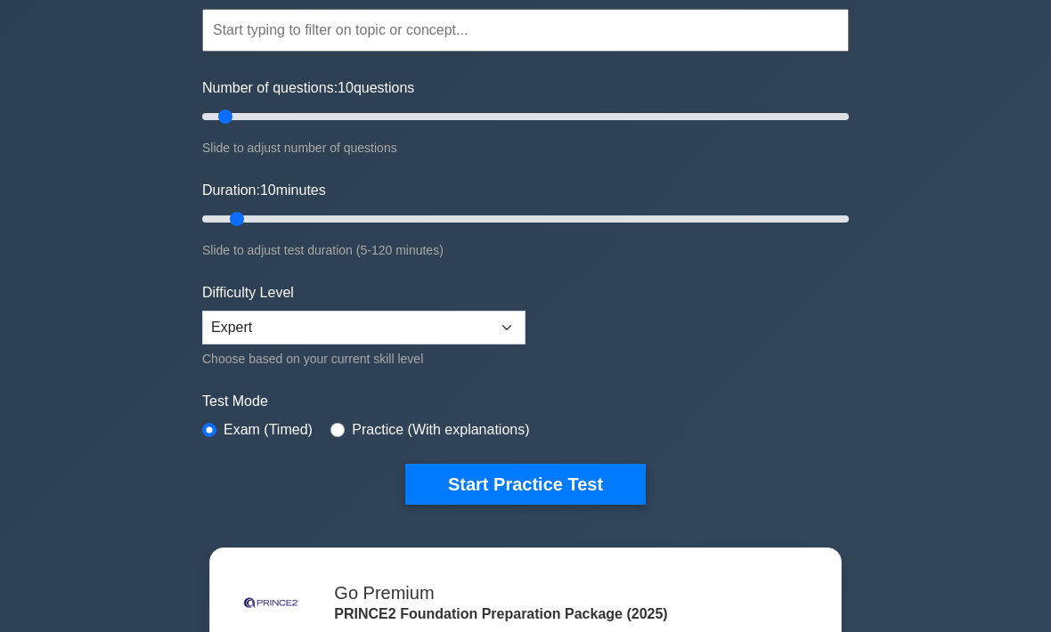
scroll to position [14, 0]
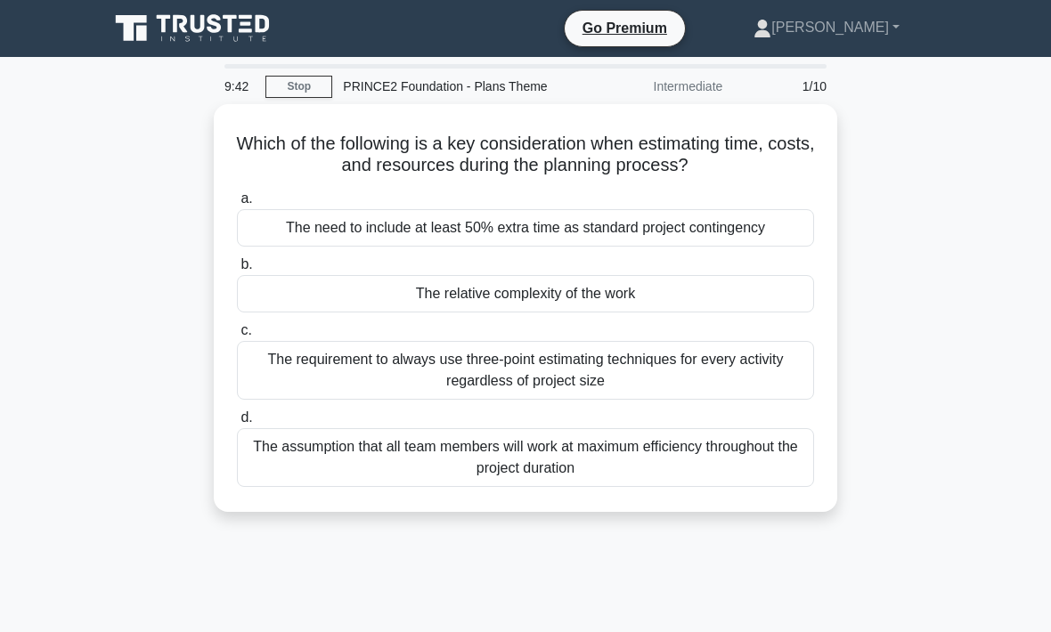
click at [632, 284] on div "The relative complexity of the work" at bounding box center [525, 293] width 577 height 37
click at [237, 271] on input "b. The relative complexity of the work" at bounding box center [237, 265] width 0 height 12
